Goal: Check status: Check status

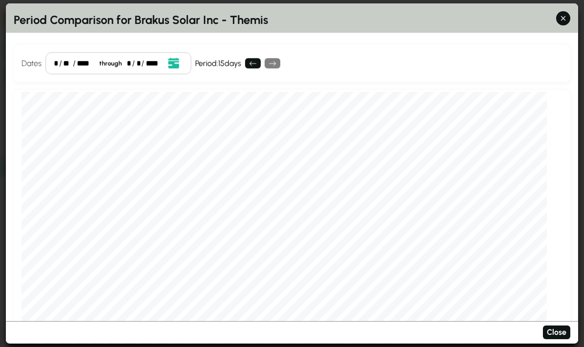
click at [564, 13] on icon "button" at bounding box center [563, 18] width 10 height 10
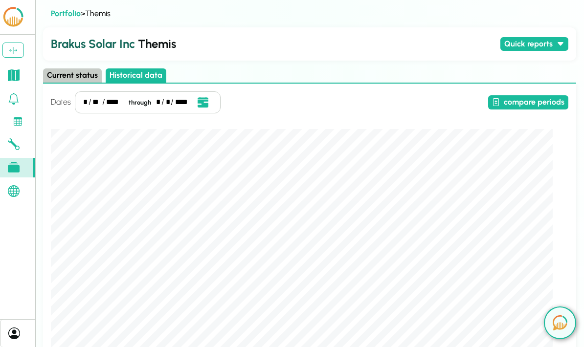
click at [23, 76] on link at bounding box center [17, 75] width 35 height 20
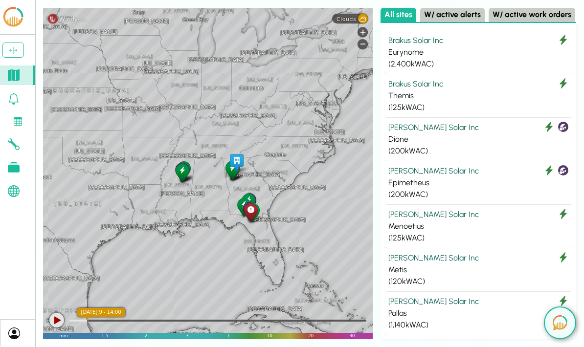
click at [191, 274] on div "[GEOGRAPHIC_DATA] [US_STATE][GEOGRAPHIC_DATA] [US_STATE] [GEOGRAPHIC_DATA] [GEO…" at bounding box center [207, 173] width 329 height 331
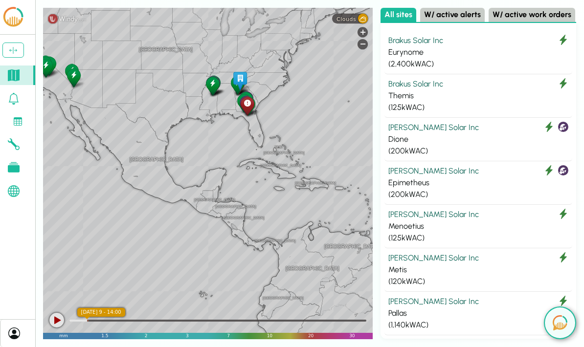
scroll to position [39, 0]
click at [57, 322] on div at bounding box center [56, 320] width 15 height 15
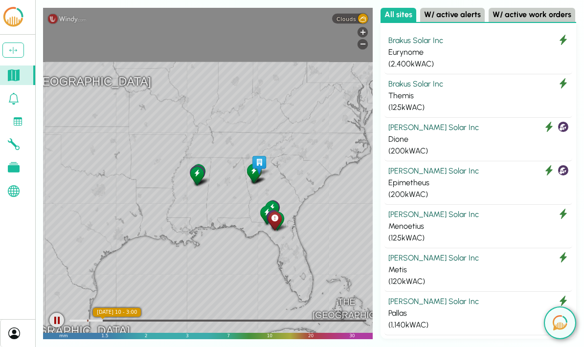
click at [232, 156] on div "[GEOGRAPHIC_DATA] [GEOGRAPHIC_DATA] [GEOGRAPHIC_DATA] [GEOGRAPHIC_DATA] [GEOGRA…" at bounding box center [207, 173] width 329 height 331
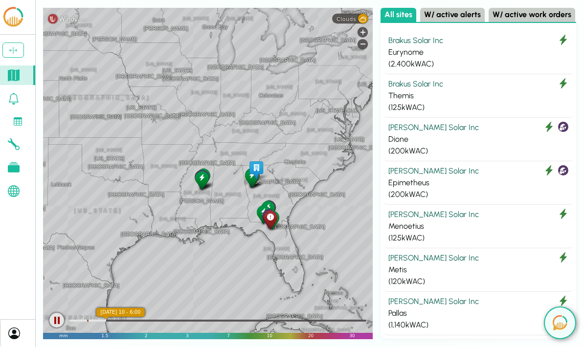
click at [466, 78] on div "Brakus Solar Inc" at bounding box center [478, 84] width 180 height 12
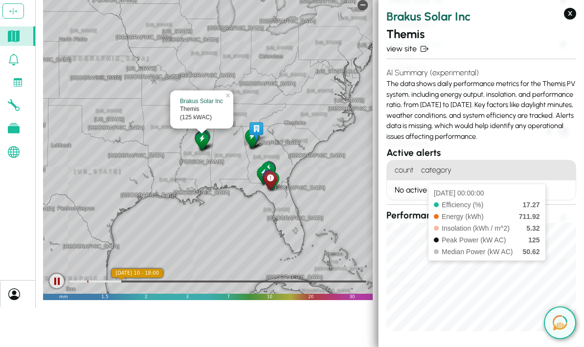
scroll to position [0, 0]
click at [562, 214] on h3 "Performance" at bounding box center [481, 216] width 190 height 14
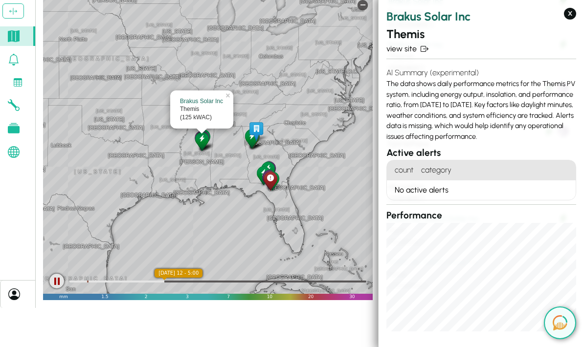
click at [405, 52] on link "view site" at bounding box center [481, 49] width 190 height 12
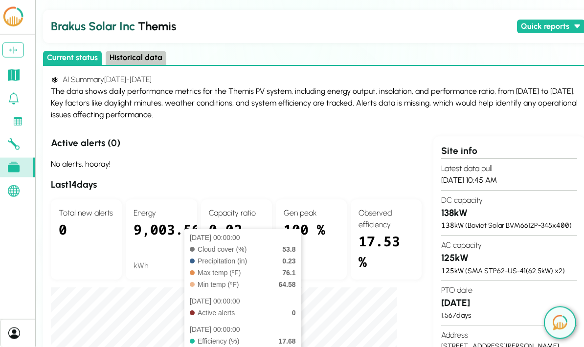
scroll to position [18, 0]
click at [135, 51] on button "Historical data" at bounding box center [136, 57] width 61 height 14
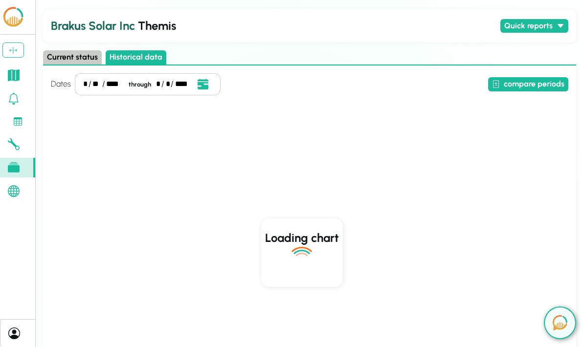
scroll to position [0, 0]
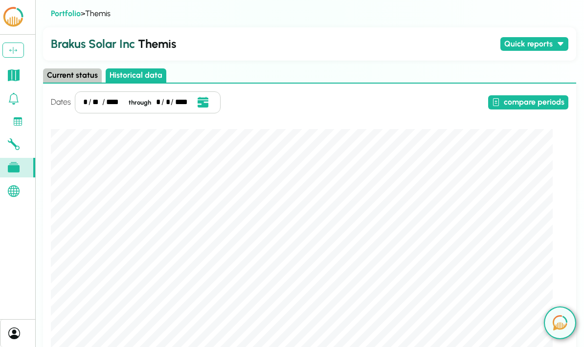
click at [545, 105] on button "compare periods" at bounding box center [528, 102] width 80 height 14
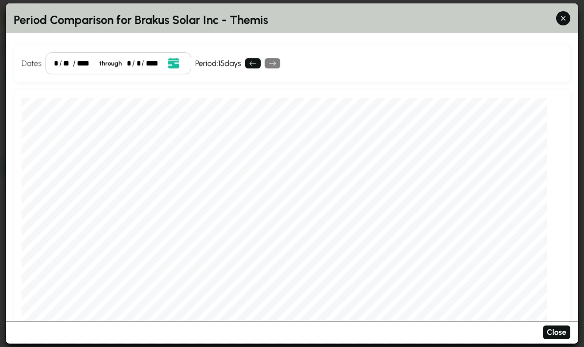
click at [183, 52] on div "* / ** / **** through * / * / ****" at bounding box center [118, 63] width 146 height 22
click at [174, 58] on icon "Open date picker" at bounding box center [173, 63] width 11 height 11
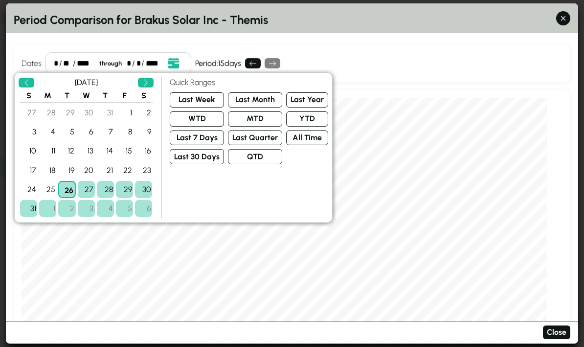
click at [255, 92] on button "Last Month" at bounding box center [255, 99] width 54 height 15
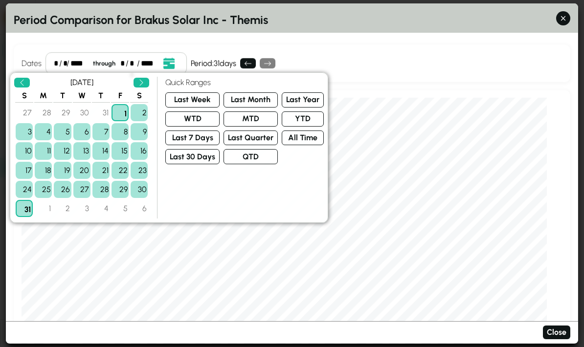
click at [366, 44] on div "Dates * / * / **** through * / ** / **** Event Date, [DATE] [DATE] S M T W T F …" at bounding box center [292, 63] width 556 height 38
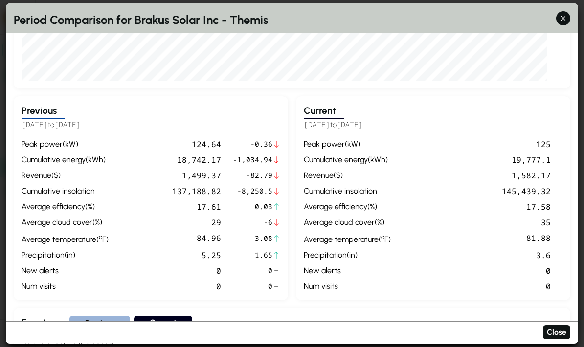
scroll to position [294, 0]
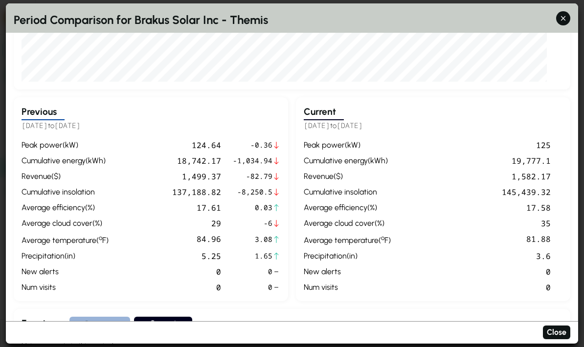
click at [422, 186] on div "145,439.32" at bounding box center [472, 192] width 156 height 12
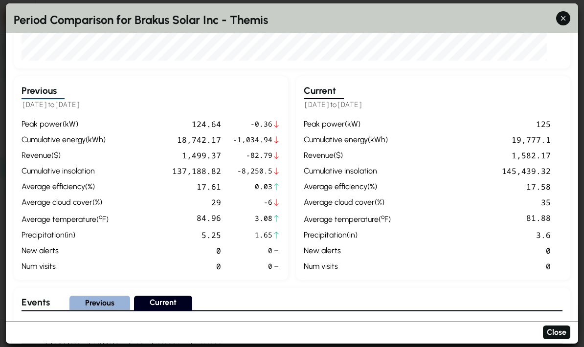
scroll to position [313, 0]
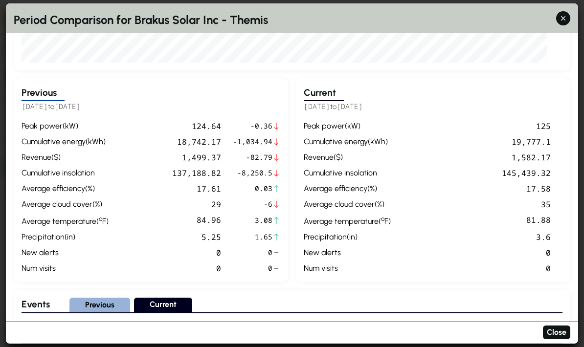
click at [556, 241] on div "peak power ( kW ) 125 cumulative energy ( kWh ) 19,777.1 revenue ( $ ) 1,582.17…" at bounding box center [433, 197] width 259 height 154
click at [369, 214] on div "average temperature ( º F )" at bounding box center [347, 220] width 87 height 13
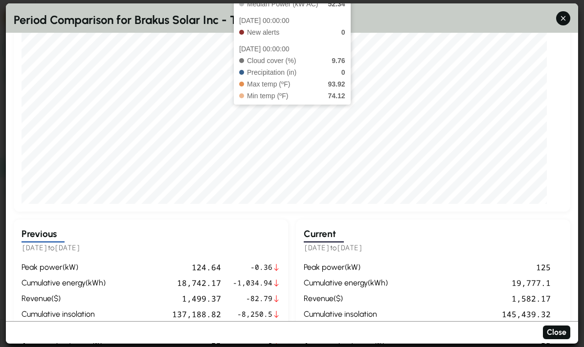
scroll to position [169, 0]
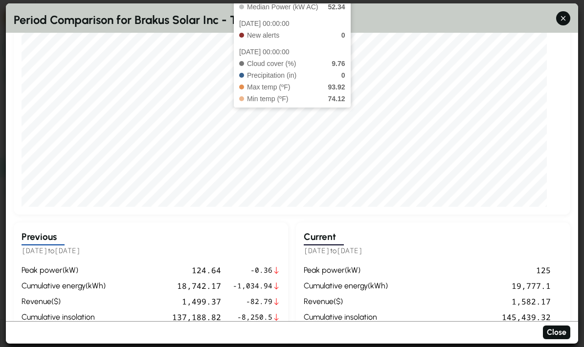
click at [169, 264] on div "peak power ( kW ) 124.64 -0.36 cumulative energy ( kWh ) 18,742.17 -1,034.94 re…" at bounding box center [151, 341] width 259 height 154
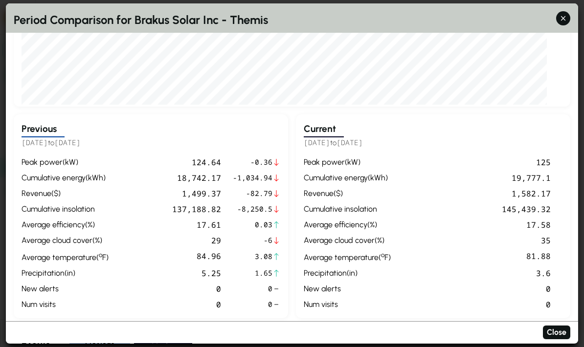
scroll to position [0, 0]
